Goal: Use online tool/utility: Utilize a website feature to perform a specific function

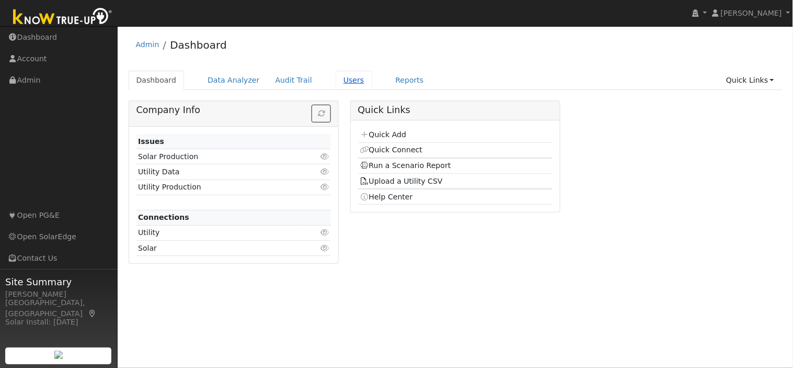
click at [338, 82] on link "Users" at bounding box center [354, 80] width 37 height 19
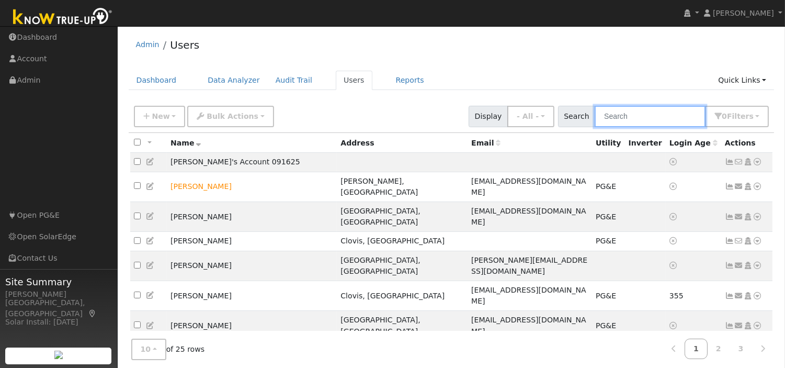
click at [619, 117] on input "text" at bounding box center [650, 116] width 111 height 21
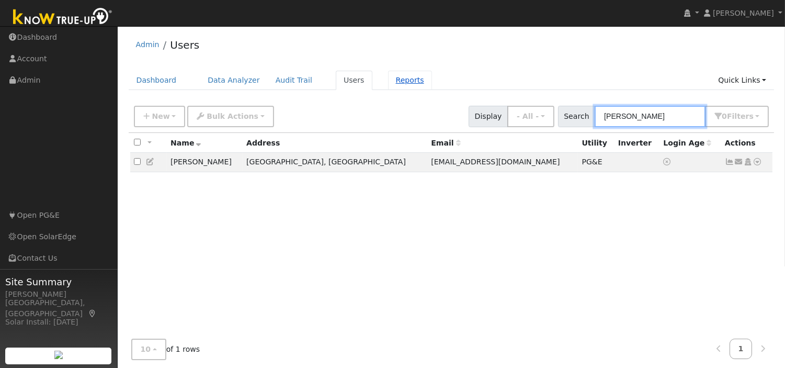
type input "[PERSON_NAME]"
click at [388, 81] on link "Reports" at bounding box center [410, 80] width 44 height 19
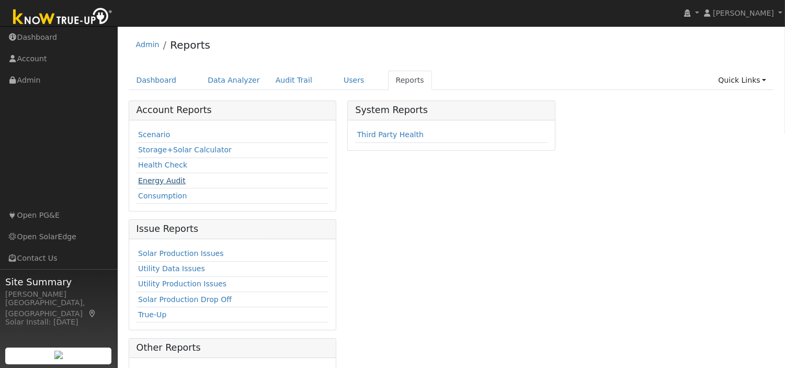
click at [155, 179] on link "Energy Audit" at bounding box center [162, 180] width 48 height 8
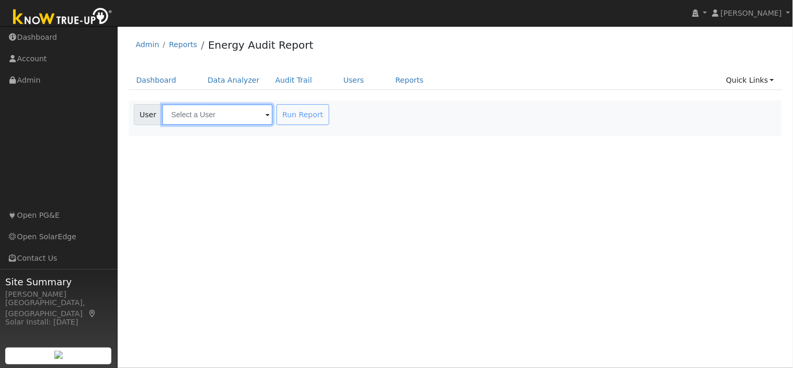
click at [218, 113] on input "text" at bounding box center [217, 114] width 111 height 21
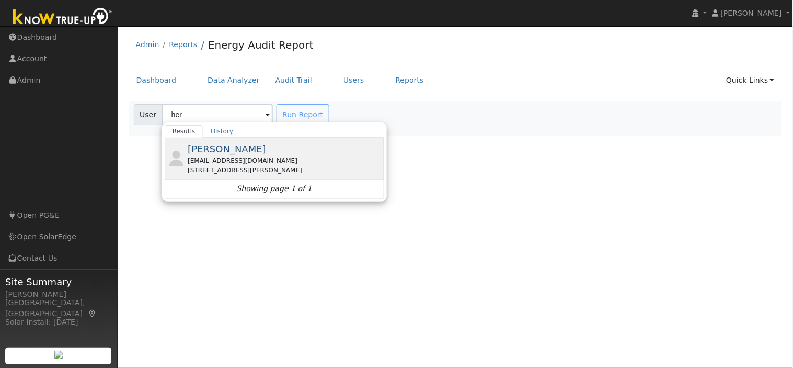
click at [236, 164] on div "[EMAIL_ADDRESS][DOMAIN_NAME]" at bounding box center [285, 160] width 194 height 9
type input "[PERSON_NAME]"
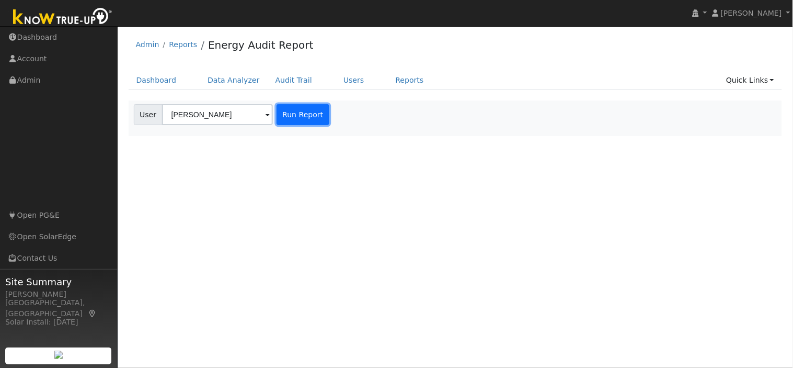
click at [288, 114] on button "Run Report" at bounding box center [303, 114] width 53 height 21
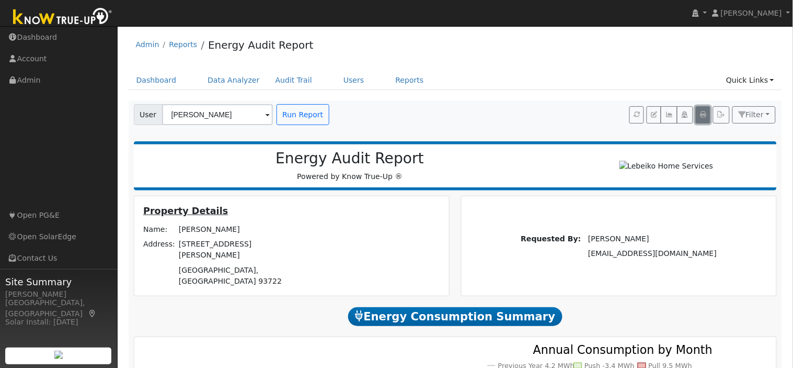
drag, startPoint x: 793, startPoint y: 65, endPoint x: 696, endPoint y: 117, distance: 110.5
click at [700, 117] on icon "button" at bounding box center [703, 114] width 6 height 6
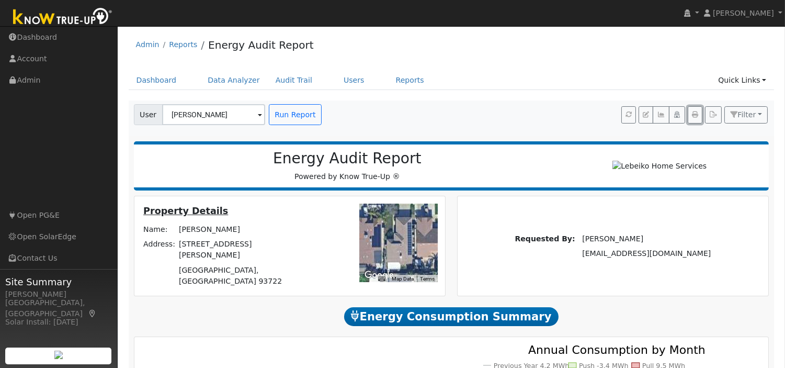
click at [688, 106] on button "button" at bounding box center [695, 115] width 15 height 18
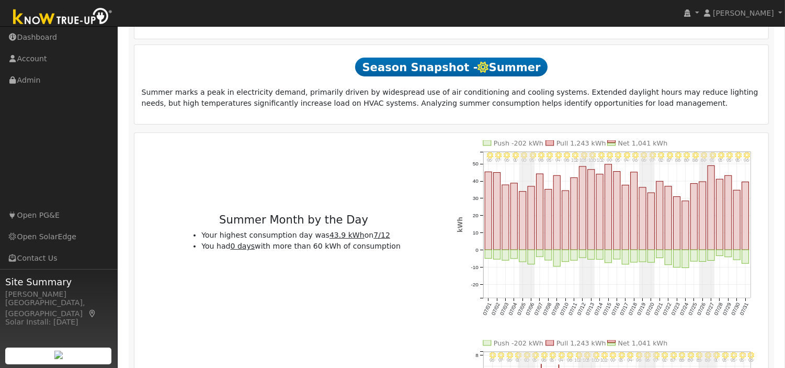
scroll to position [237, 0]
